Goal: Transaction & Acquisition: Download file/media

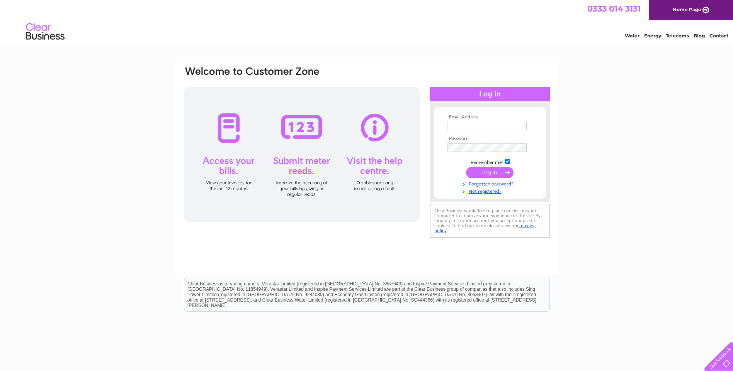
type input "fgracie@taylorandhenderson.co.uk"
click at [481, 174] on input "submit" at bounding box center [489, 172] width 47 height 11
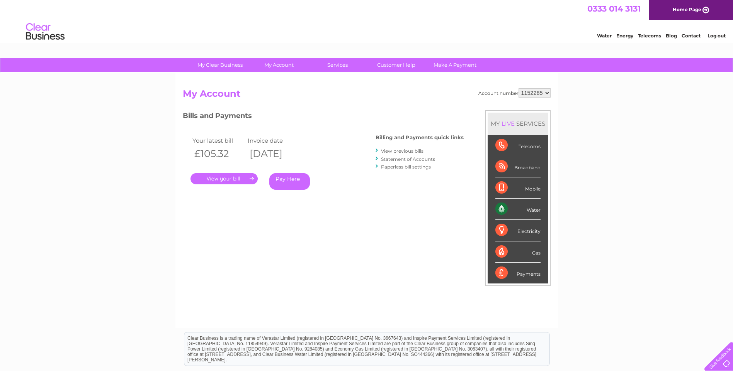
click at [240, 177] on link "." at bounding box center [223, 178] width 67 height 11
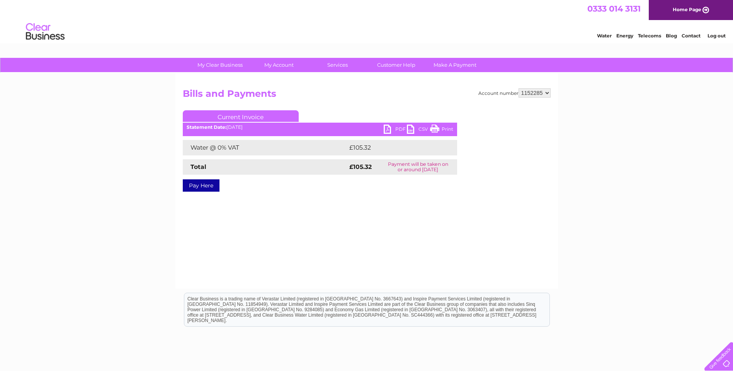
click at [399, 129] on link "PDF" at bounding box center [394, 130] width 23 height 11
